Goal: Information Seeking & Learning: Learn about a topic

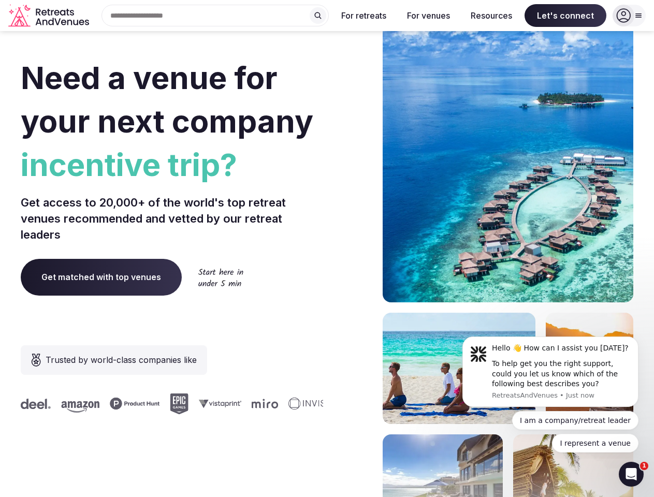
click at [327, 249] on div "Need a venue for your next company incentive trip? Get access to 20,000+ of the…" at bounding box center [327, 310] width 613 height 624
click at [215, 16] on div "Search Popular Destinations [GEOGRAPHIC_DATA], [GEOGRAPHIC_DATA] [GEOGRAPHIC_DA…" at bounding box center [211, 16] width 236 height 22
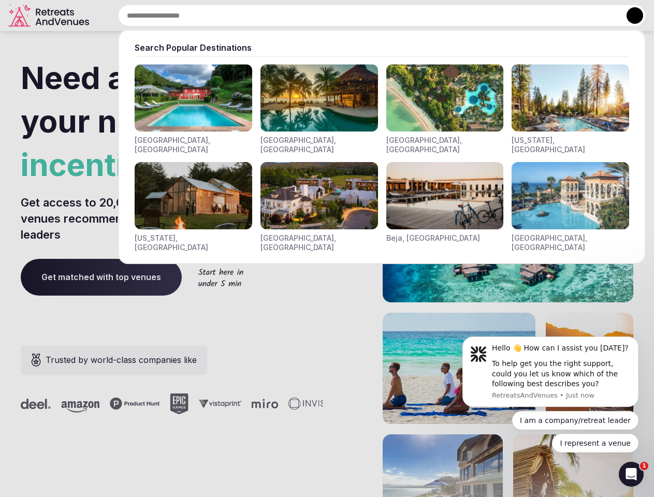
click at [318, 16] on input "text" at bounding box center [382, 16] width 528 height 22
click at [364, 16] on input "text" at bounding box center [382, 16] width 528 height 22
click at [428, 16] on input "text" at bounding box center [382, 16] width 528 height 22
click at [491, 16] on input "text" at bounding box center [382, 16] width 528 height 22
click at [565, 16] on input "text" at bounding box center [382, 16] width 528 height 22
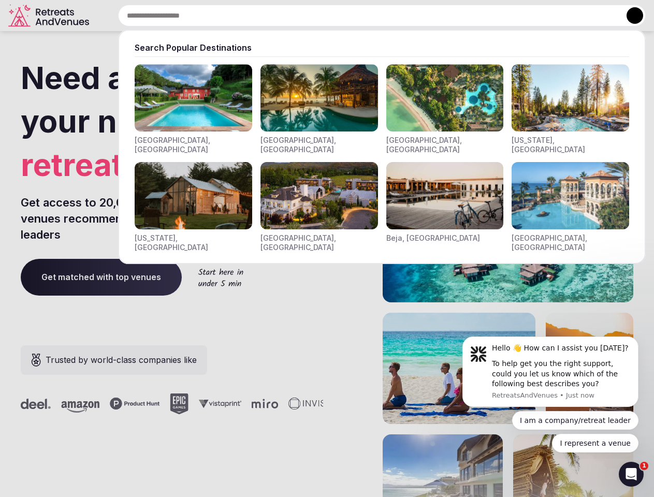
click at [629, 16] on button at bounding box center [635, 15] width 17 height 17
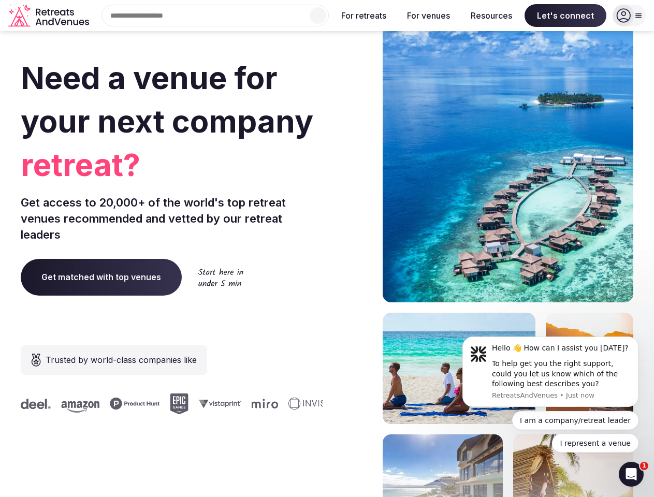
click at [550, 372] on div "To help get you the right support, could you let us know which of the following…" at bounding box center [561, 374] width 139 height 31
